Goal: Information Seeking & Learning: Learn about a topic

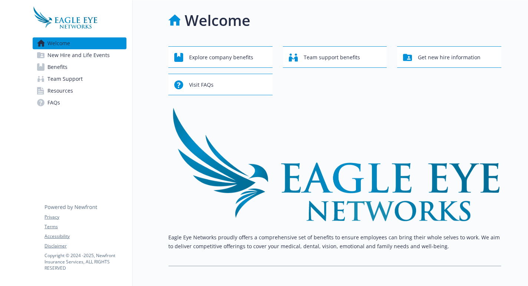
click at [57, 69] on span "Benefits" at bounding box center [57, 67] width 20 height 12
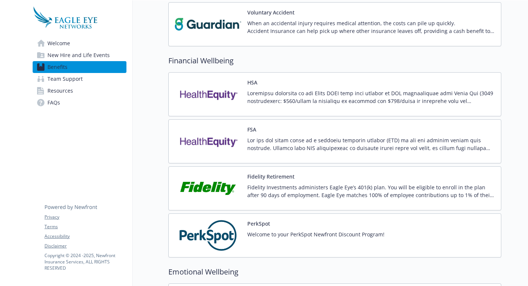
scroll to position [656, 0]
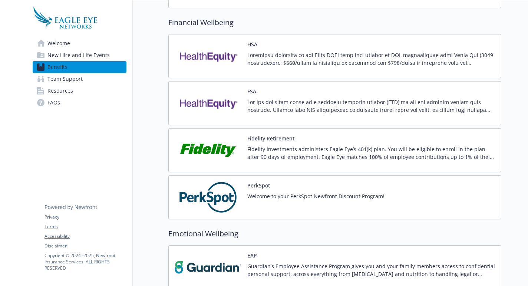
click at [236, 142] on img at bounding box center [207, 149] width 67 height 31
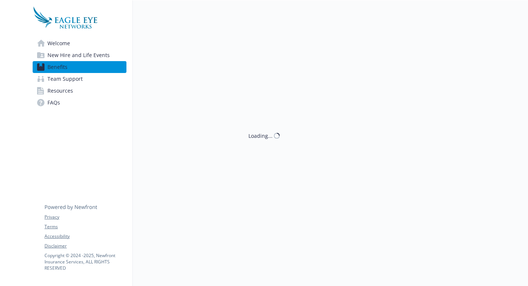
scroll to position [656, 0]
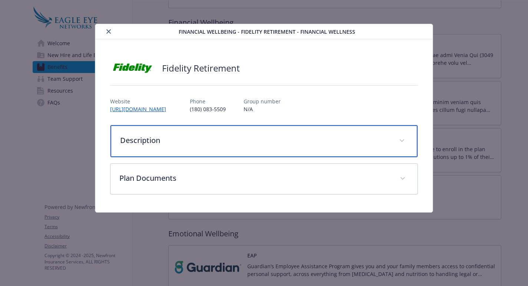
click at [172, 139] on p "Description" at bounding box center [254, 140] width 269 height 11
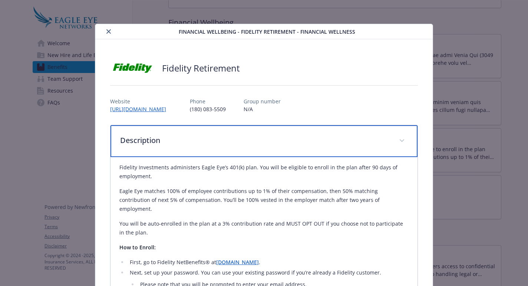
click at [186, 142] on p "Description" at bounding box center [254, 140] width 269 height 11
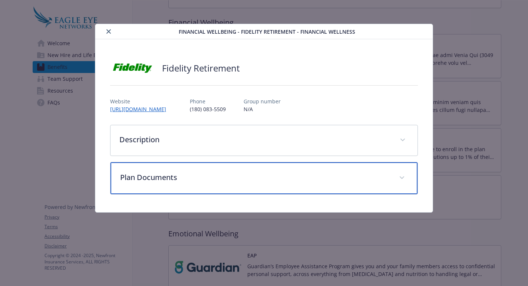
click at [178, 190] on div "Plan Documents" at bounding box center [263, 178] width 306 height 32
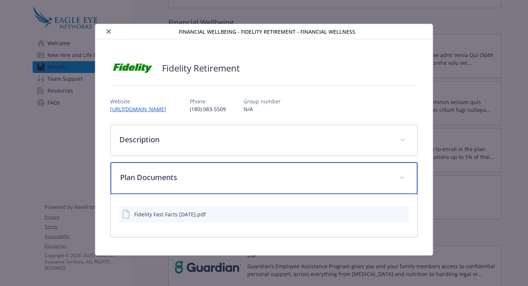
click at [179, 188] on div "Plan Documents" at bounding box center [263, 178] width 306 height 32
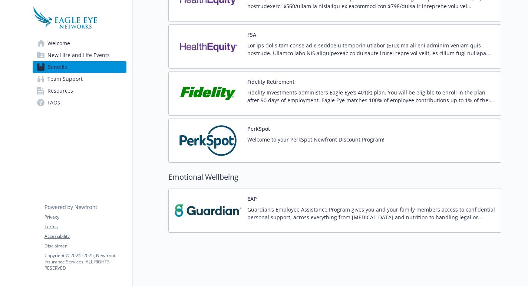
scroll to position [614, 0]
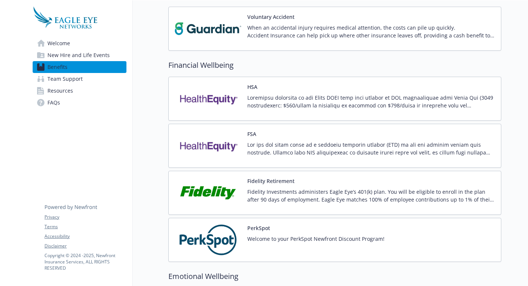
click at [237, 142] on img at bounding box center [207, 145] width 67 height 31
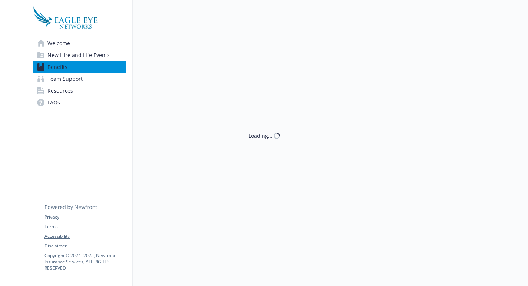
scroll to position [614, 0]
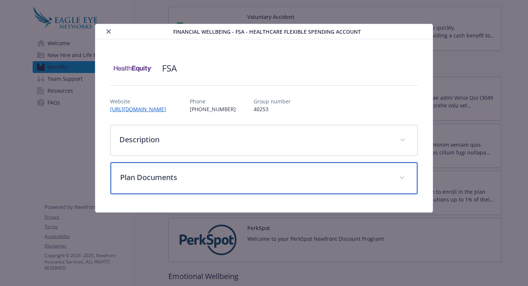
click at [201, 181] on p "Plan Documents" at bounding box center [254, 177] width 269 height 11
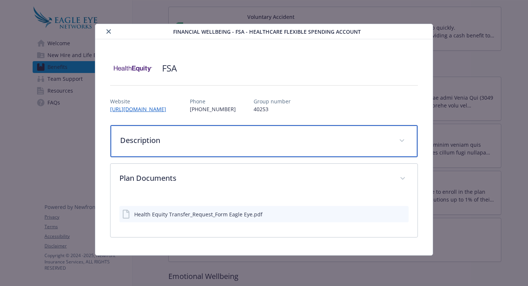
click at [219, 142] on p "Description" at bounding box center [254, 140] width 269 height 11
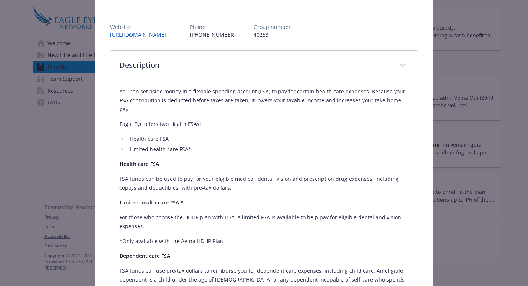
scroll to position [0, 0]
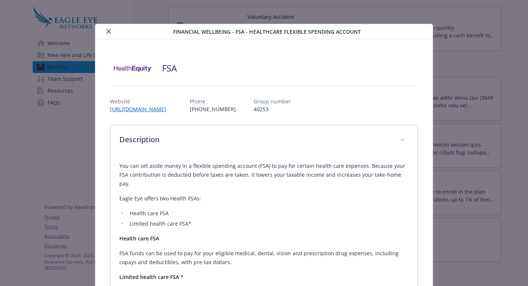
click at [109, 31] on icon "close" at bounding box center [108, 31] width 4 height 4
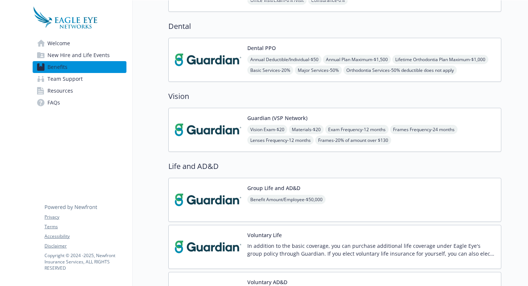
scroll to position [111, 0]
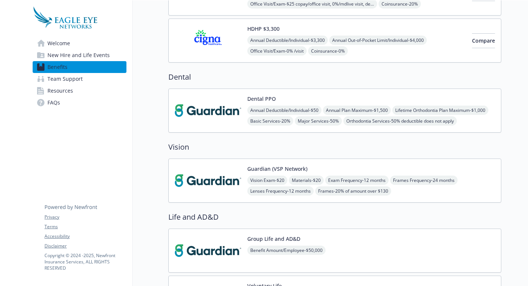
click at [210, 182] on img at bounding box center [207, 180] width 67 height 31
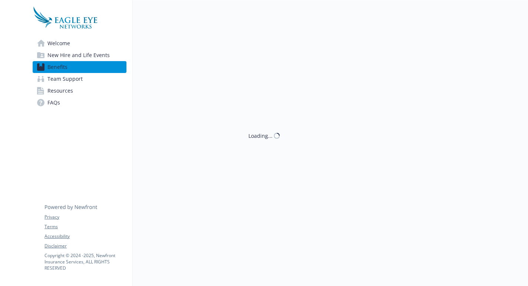
scroll to position [111, 0]
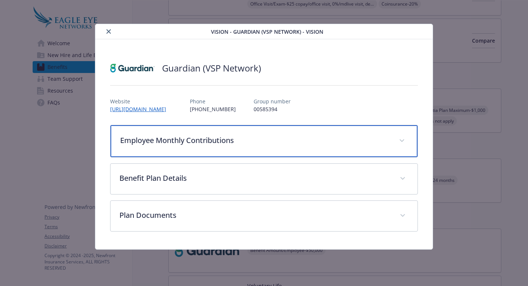
click at [180, 148] on div "Employee Monthly Contributions" at bounding box center [263, 141] width 306 height 32
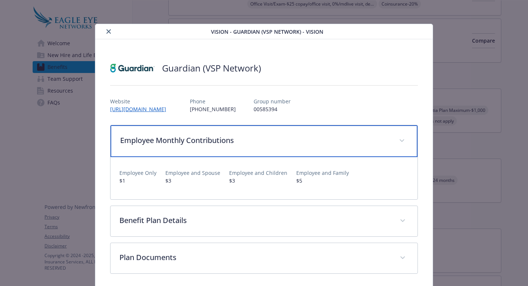
click at [185, 147] on div "Employee Monthly Contributions" at bounding box center [263, 141] width 306 height 32
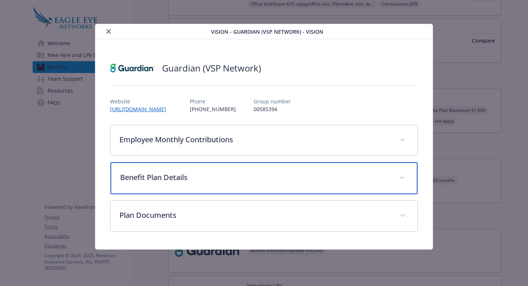
click at [189, 177] on p "Benefit Plan Details" at bounding box center [254, 177] width 269 height 11
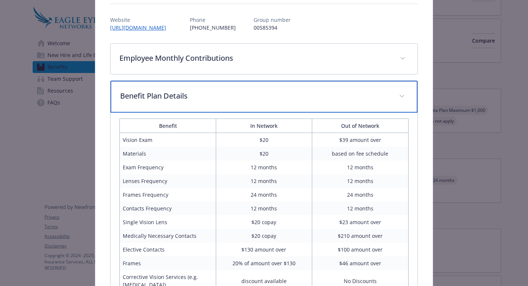
scroll to position [195, 0]
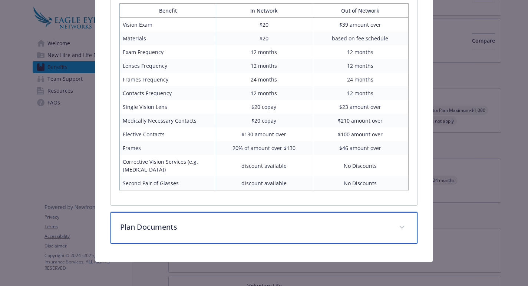
click at [233, 219] on div "Plan Documents" at bounding box center [263, 228] width 306 height 32
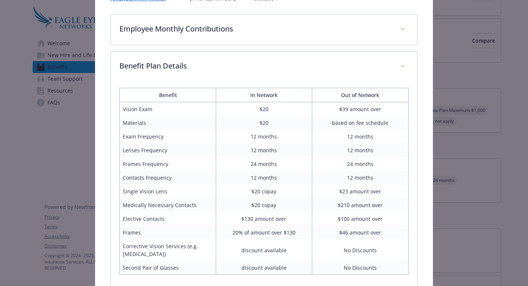
scroll to position [0, 0]
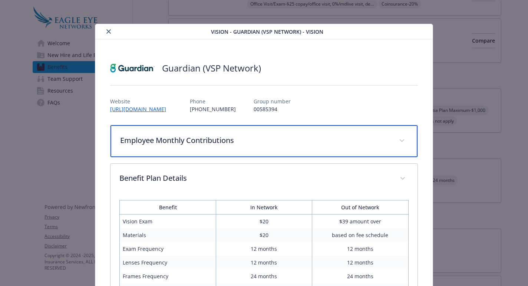
click at [200, 141] on p "Employee Monthly Contributions" at bounding box center [254, 140] width 269 height 11
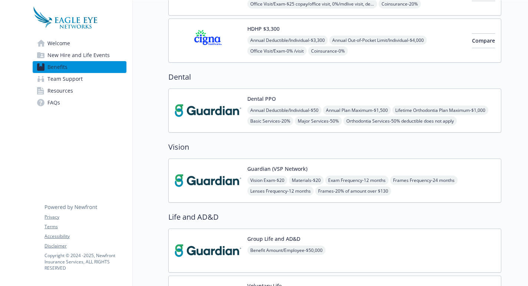
click at [205, 182] on img at bounding box center [207, 180] width 67 height 31
